Goal: Task Accomplishment & Management: Use online tool/utility

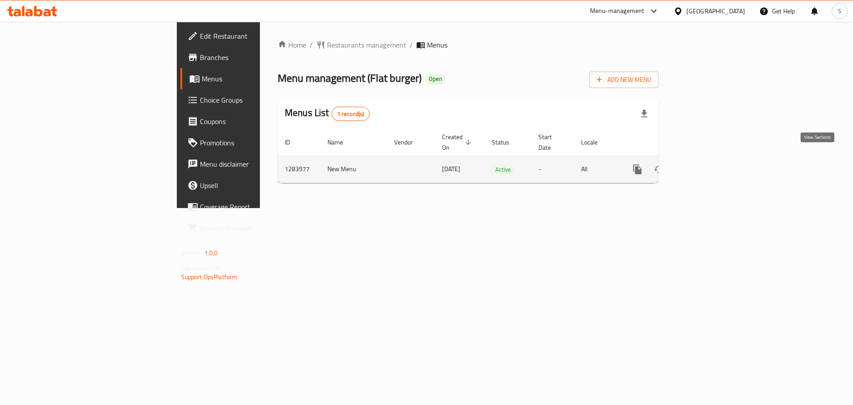
click at [707, 164] on icon "enhanced table" at bounding box center [701, 169] width 11 height 11
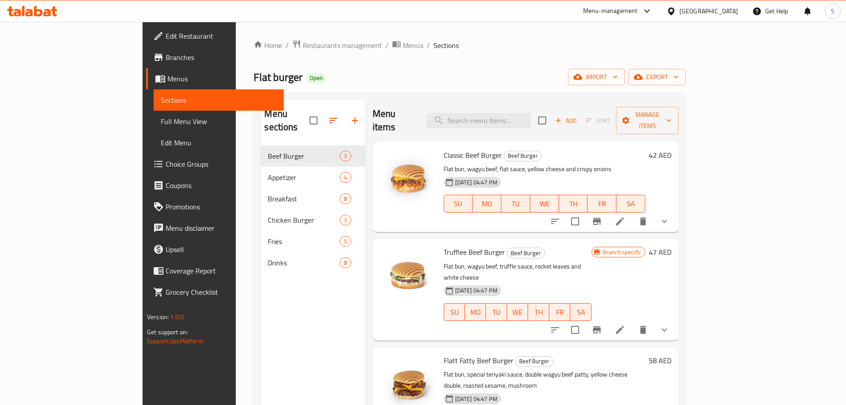
click at [686, 68] on div "Home / Restaurants management / Menus / Sections Flat burger Open import export…" at bounding box center [470, 276] width 432 height 472
click at [679, 76] on span "export" at bounding box center [657, 77] width 43 height 11
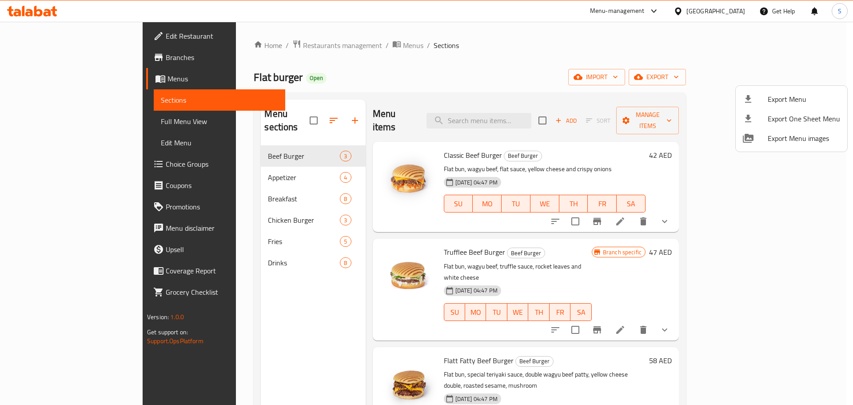
click at [633, 72] on div at bounding box center [426, 202] width 853 height 405
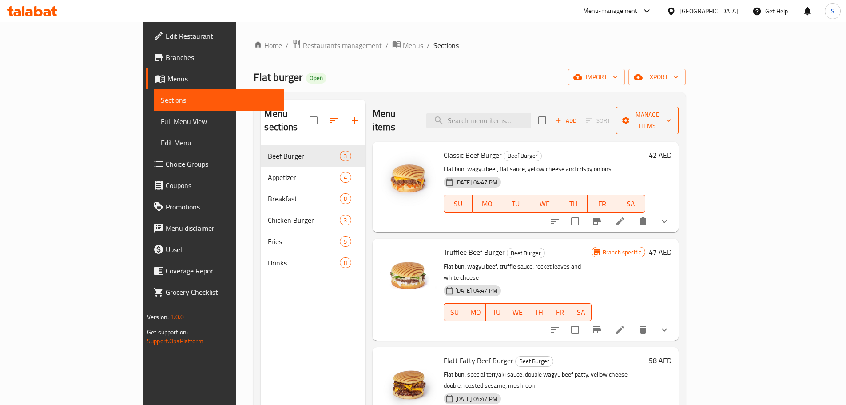
click at [672, 112] on span "Manage items" at bounding box center [647, 120] width 48 height 22
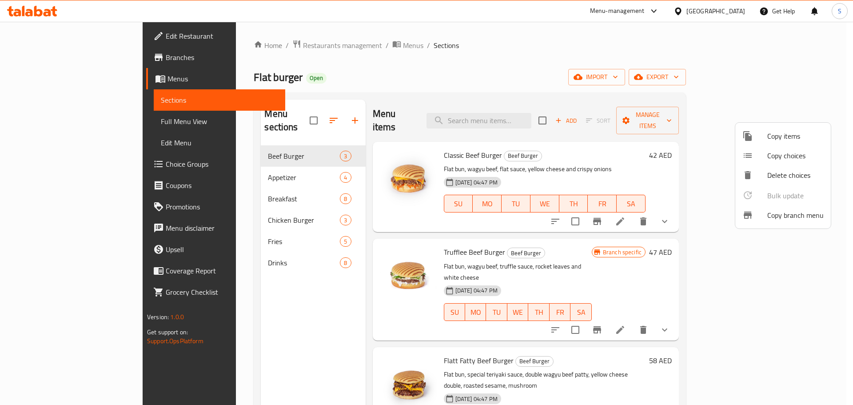
click at [777, 219] on span "Copy branch menu" at bounding box center [795, 215] width 56 height 11
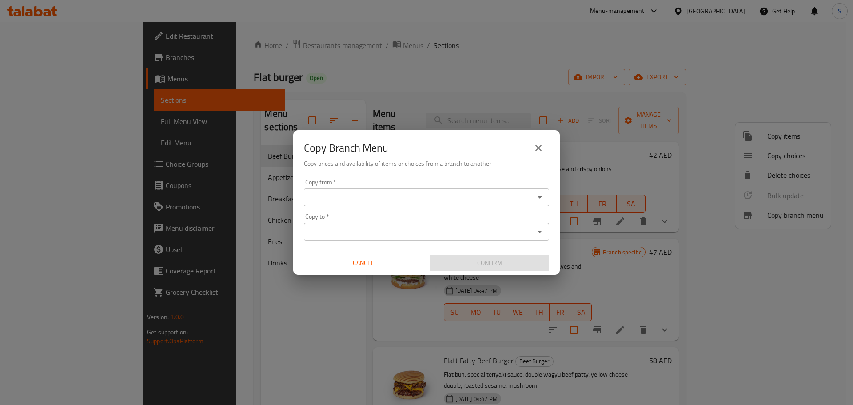
click at [427, 206] on div "Copy from   * Copy from * Copy to   * Copy to * Cancel Confirm" at bounding box center [426, 224] width 267 height 99
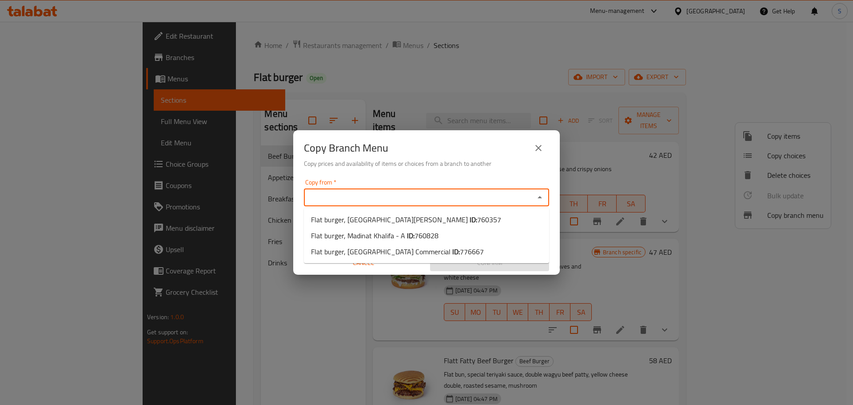
click at [432, 196] on input "Copy from   *" at bounding box center [418, 197] width 225 height 12
click at [426, 232] on span "760828" at bounding box center [426, 235] width 24 height 13
type input "Flat burger, Madinat Khalifa - A"
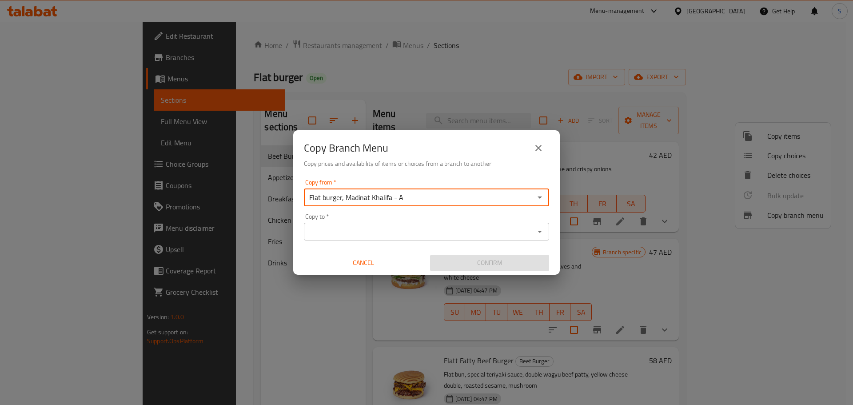
click at [430, 227] on input "Copy to   *" at bounding box center [418, 231] width 225 height 12
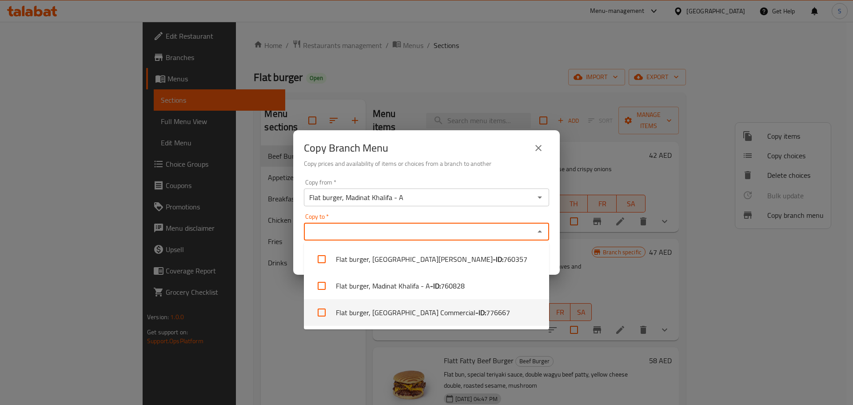
drag, startPoint x: 440, startPoint y: 308, endPoint x: 457, endPoint y: 243, distance: 67.4
click at [441, 301] on li "Flat burger, Muwaileh Commercial - ID: 776667" at bounding box center [426, 312] width 245 height 27
checkbox input "true"
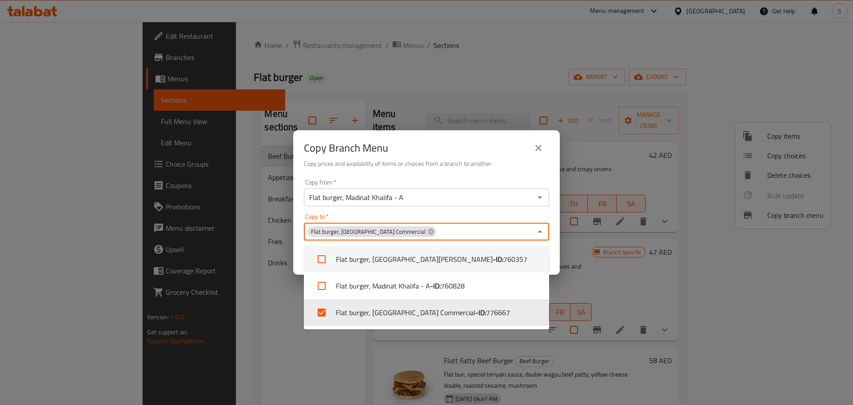
click at [485, 178] on div "Copy from   * Flat burger, [GEOGRAPHIC_DATA] - A Copy from * Copy to   * Flat b…" at bounding box center [426, 224] width 267 height 99
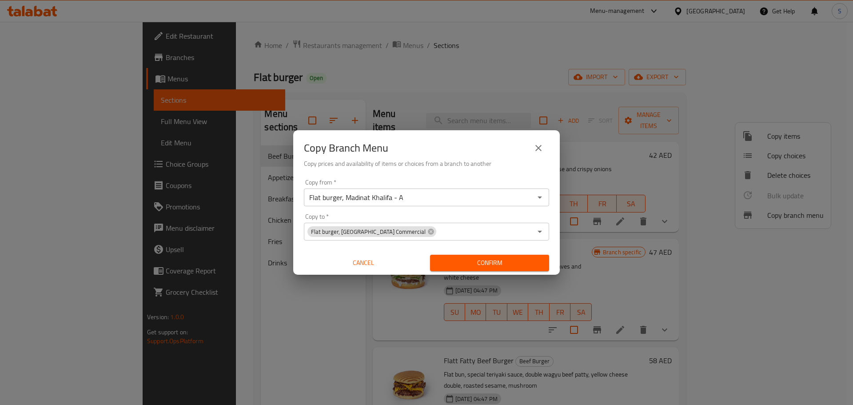
click at [528, 257] on button "Confirm" at bounding box center [489, 263] width 119 height 16
